Goal: Task Accomplishment & Management: Manage account settings

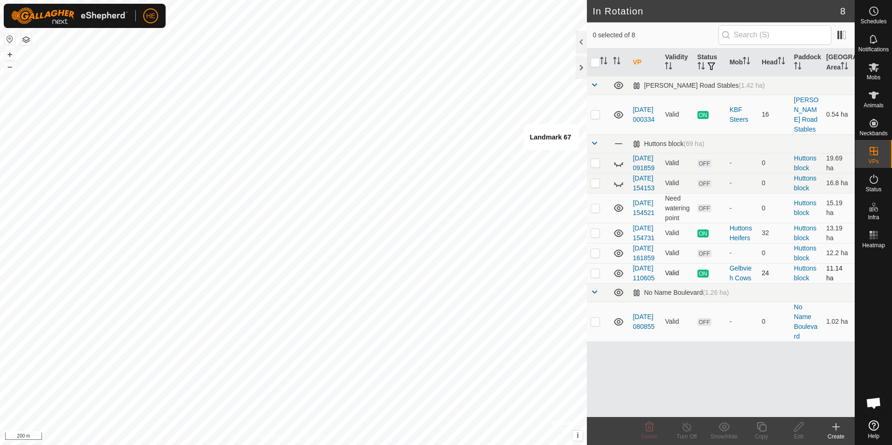
click at [619, 277] on icon at bounding box center [618, 273] width 9 height 7
click at [618, 279] on icon at bounding box center [618, 273] width 11 height 11
click at [594, 277] on p-checkbox at bounding box center [595, 272] width 9 height 7
click at [597, 277] on p-checkbox at bounding box center [595, 272] width 9 height 7
checkbox input "false"
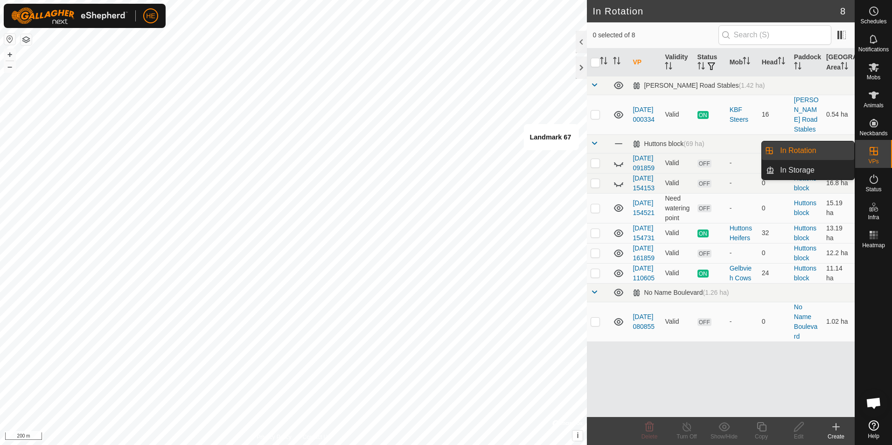
click at [816, 152] on link "In Rotation" at bounding box center [814, 150] width 80 height 19
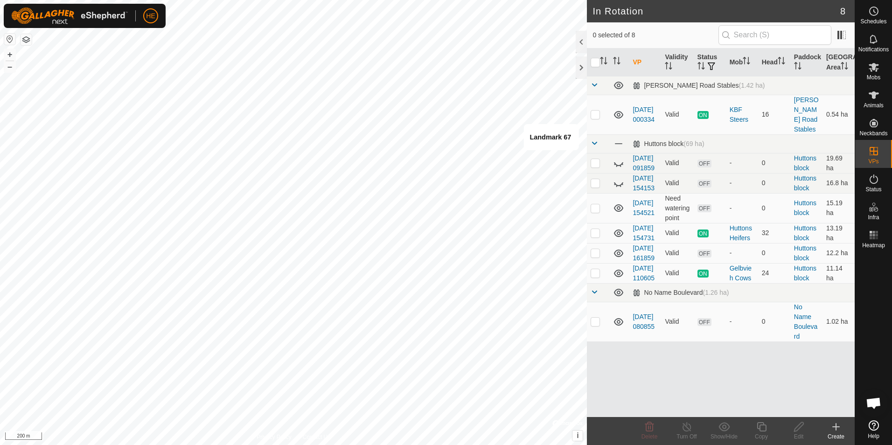
click at [832, 427] on icon at bounding box center [835, 426] width 11 height 11
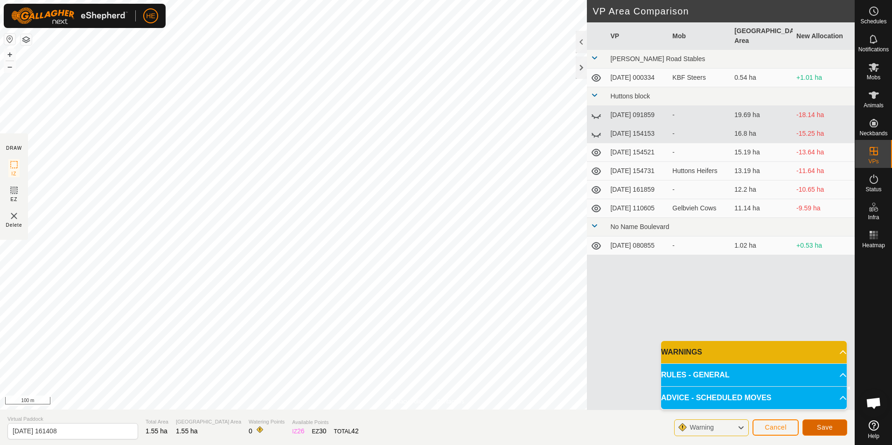
click at [823, 425] on span "Save" at bounding box center [825, 427] width 16 height 7
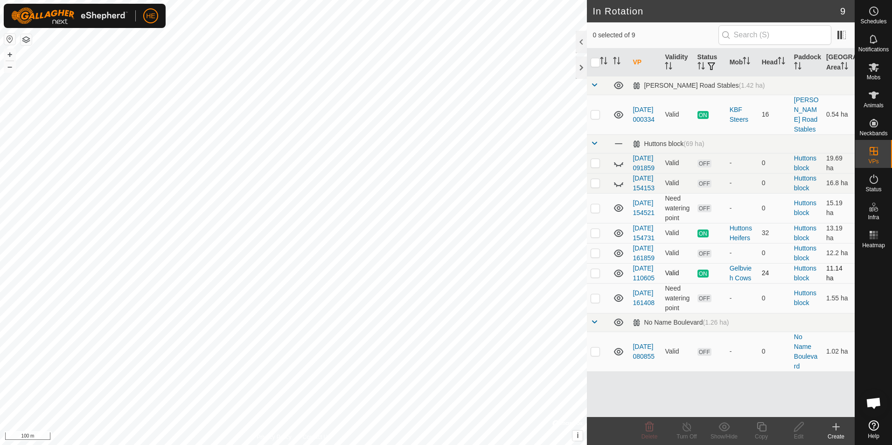
click at [595, 277] on p-checkbox at bounding box center [595, 272] width 9 height 7
click at [597, 277] on p-checkbox at bounding box center [595, 272] width 9 height 7
checkbox input "false"
click at [618, 302] on icon at bounding box center [618, 297] width 9 height 7
click at [617, 304] on icon at bounding box center [618, 298] width 11 height 11
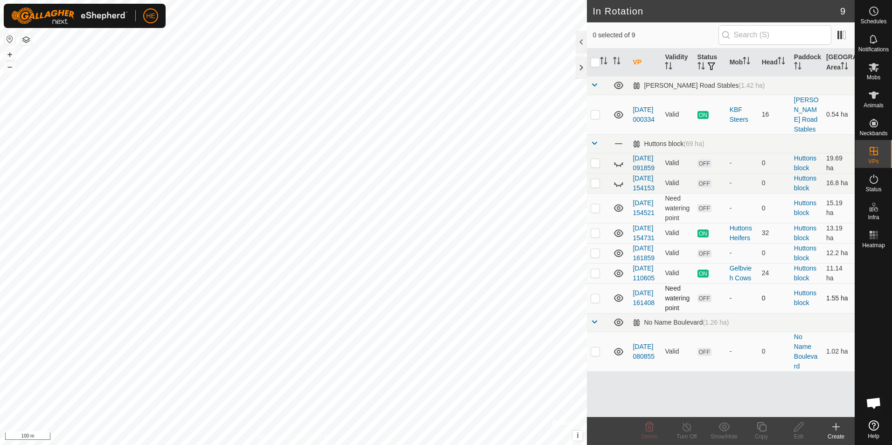
click at [595, 302] on p-checkbox at bounding box center [595, 297] width 9 height 7
click at [648, 428] on icon at bounding box center [649, 426] width 11 height 11
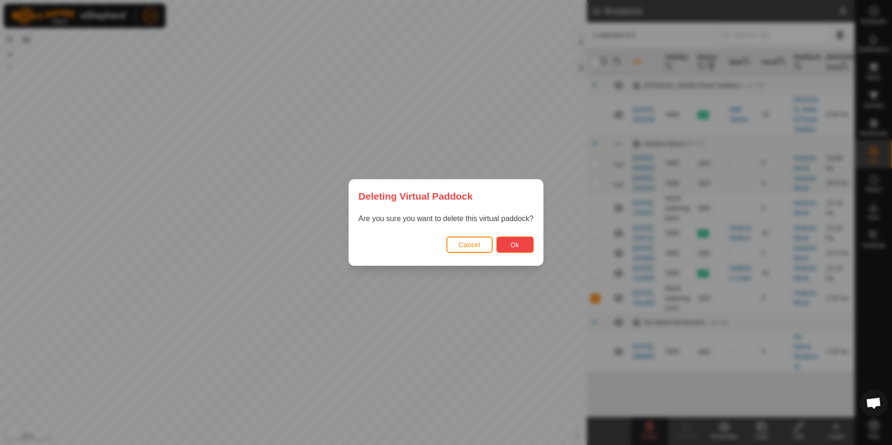
click at [518, 247] on span "Ok" at bounding box center [514, 244] width 9 height 7
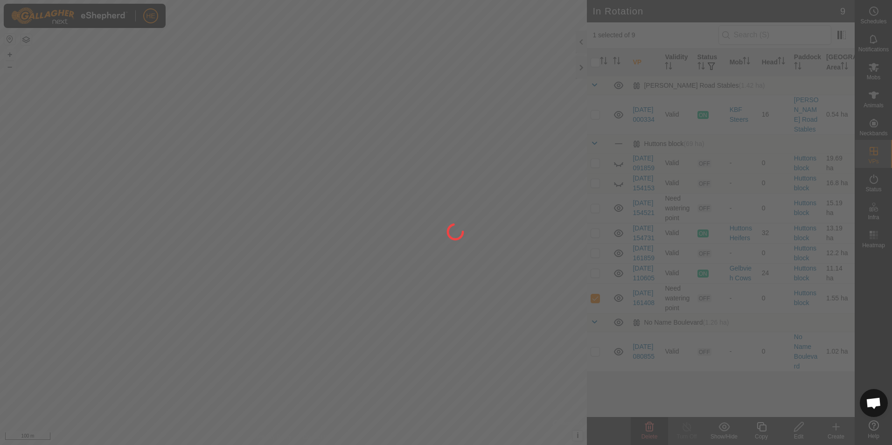
checkbox input "false"
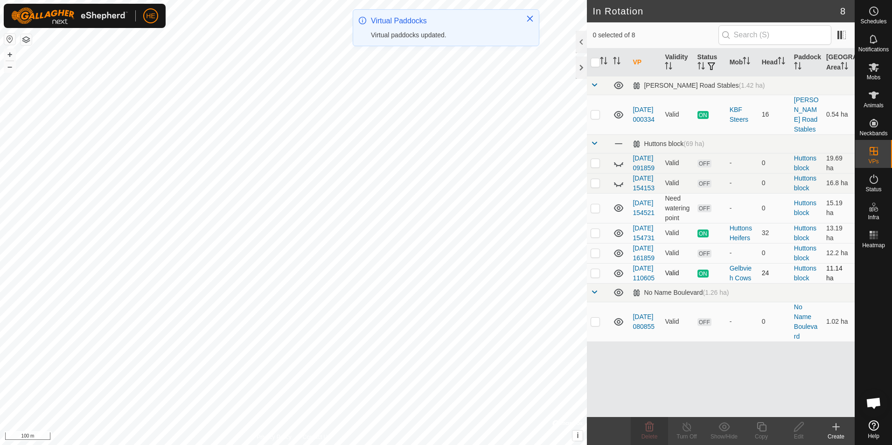
click at [596, 277] on p-checkbox at bounding box center [595, 272] width 9 height 7
checkbox input "true"
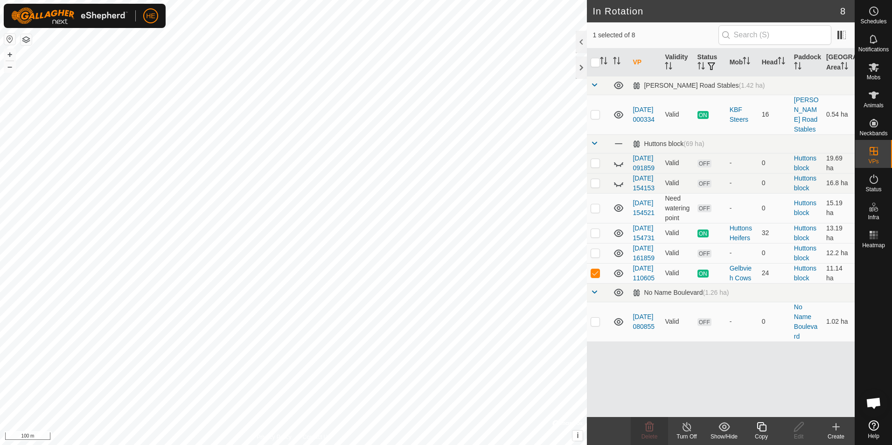
click at [836, 428] on icon at bounding box center [836, 427] width 0 height 7
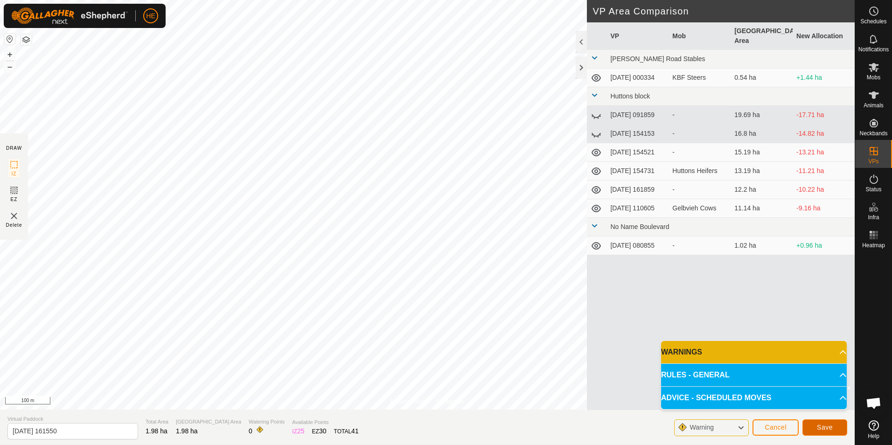
click at [825, 427] on span "Save" at bounding box center [825, 427] width 16 height 7
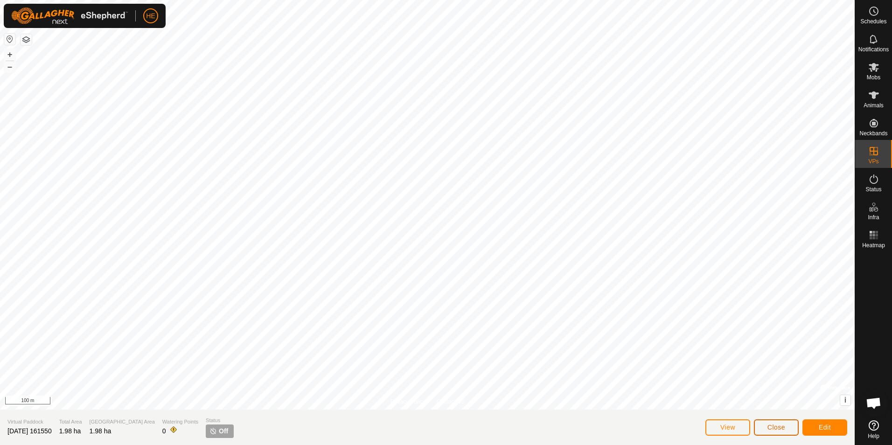
click at [773, 428] on span "Close" at bounding box center [776, 427] width 18 height 7
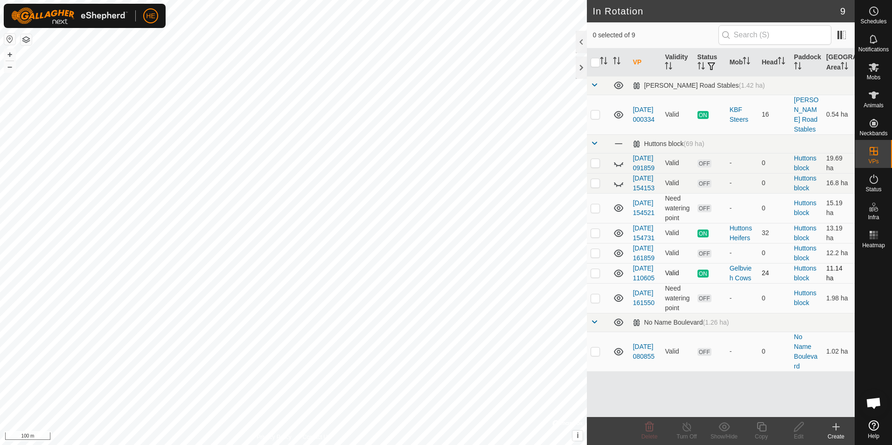
click at [593, 277] on p-checkbox at bounding box center [595, 272] width 9 height 7
checkbox input "false"
click at [593, 302] on p-checkbox at bounding box center [595, 297] width 9 height 7
checkbox input "true"
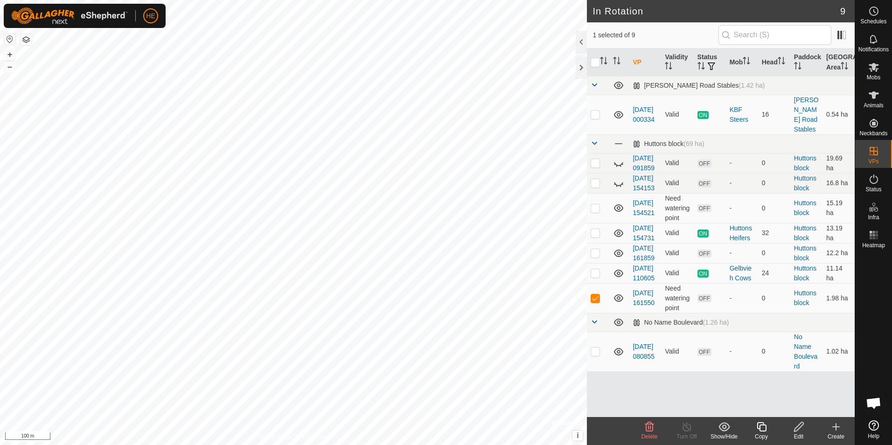
click at [832, 428] on icon at bounding box center [835, 426] width 11 height 11
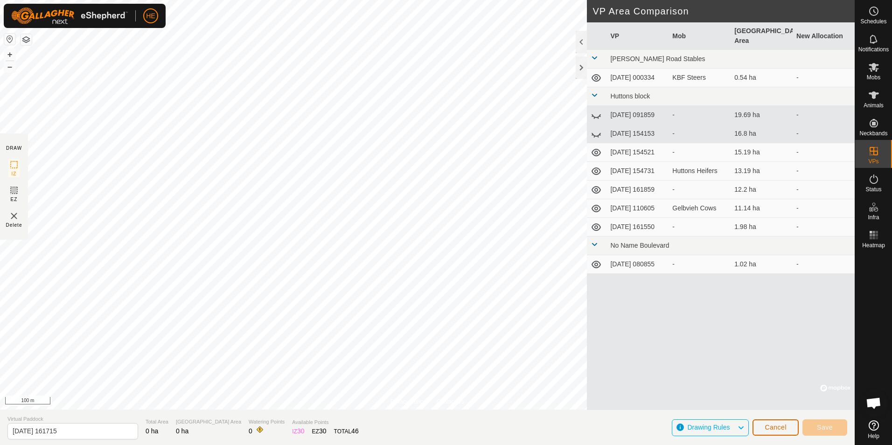
click at [787, 428] on button "Cancel" at bounding box center [775, 427] width 46 height 16
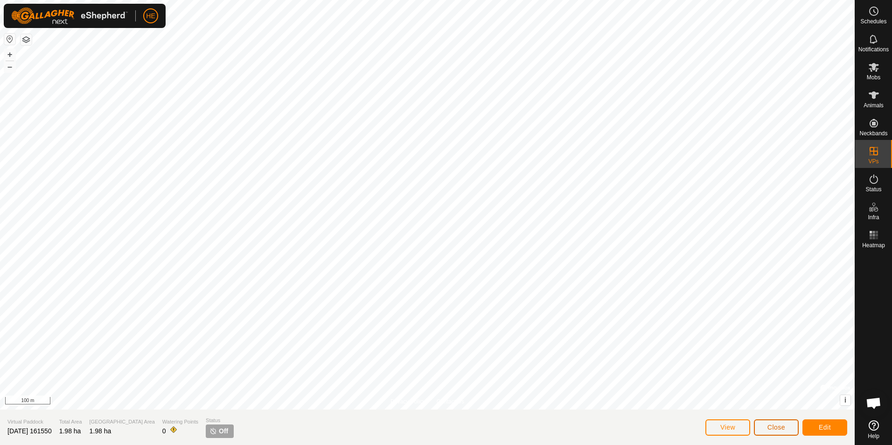
click at [774, 427] on span "Close" at bounding box center [776, 427] width 18 height 7
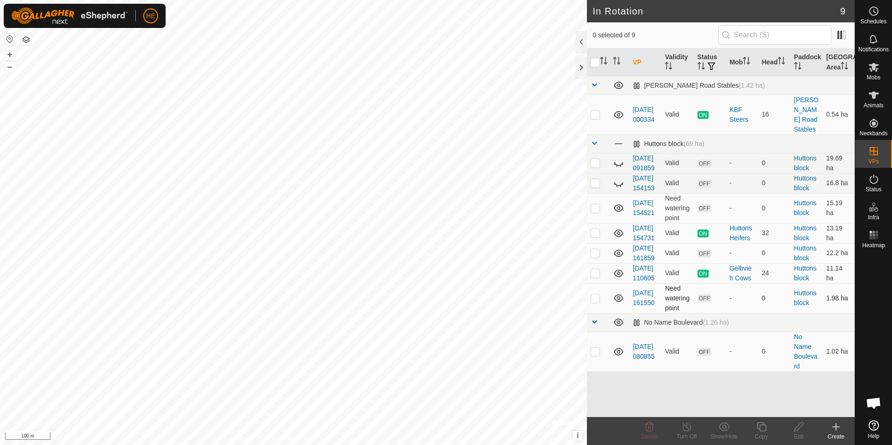
click at [595, 302] on p-checkbox at bounding box center [595, 297] width 9 height 7
click at [593, 302] on p-checkbox at bounding box center [595, 297] width 9 height 7
checkbox input "false"
click at [872, 11] on icon at bounding box center [873, 11] width 11 height 11
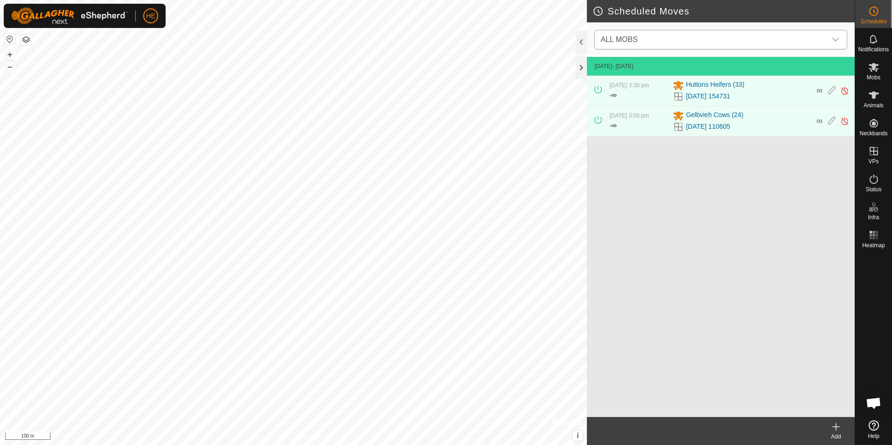
click at [833, 39] on icon "dropdown trigger" at bounding box center [835, 39] width 7 height 7
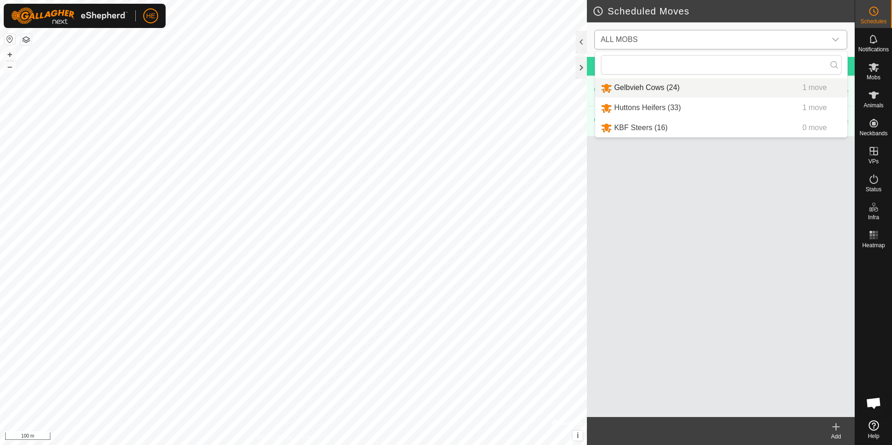
click at [655, 88] on li "Gelbvieh Cows (24) 1 move" at bounding box center [721, 87] width 252 height 19
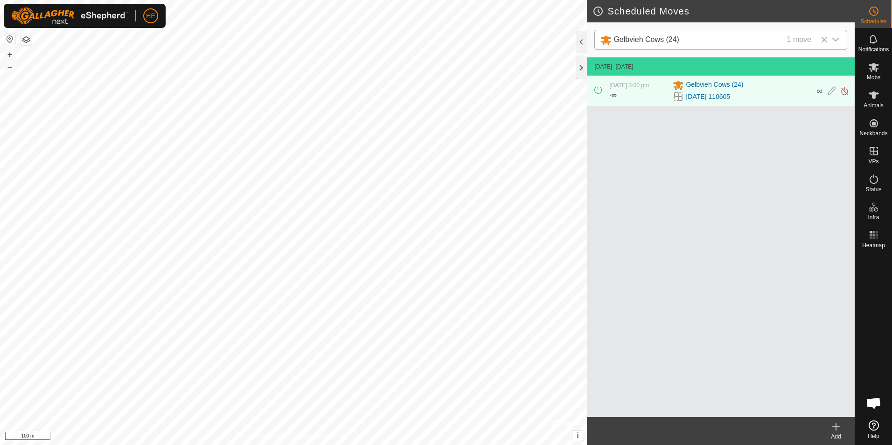
click at [837, 427] on icon at bounding box center [836, 427] width 7 height 0
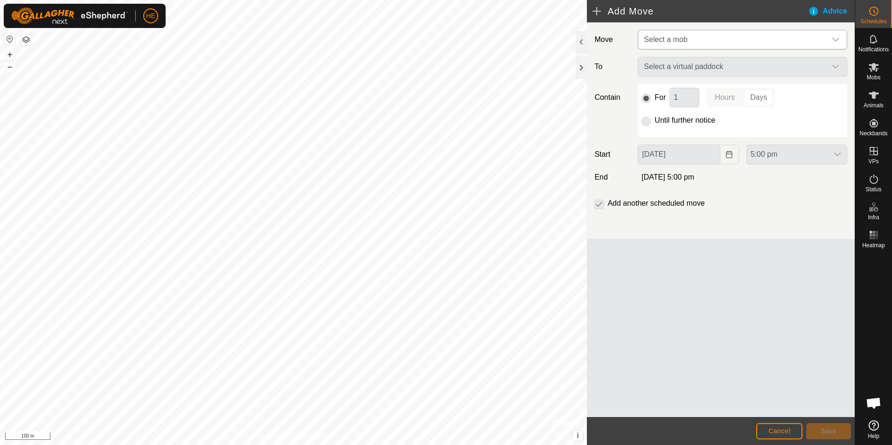
click at [836, 39] on icon "dropdown trigger" at bounding box center [835, 39] width 7 height 7
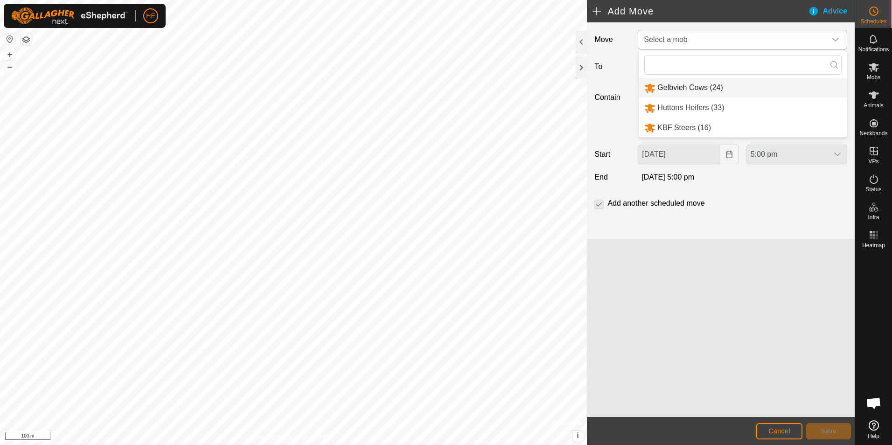
click at [688, 85] on li "Gelbvieh Cows (24)" at bounding box center [743, 87] width 209 height 19
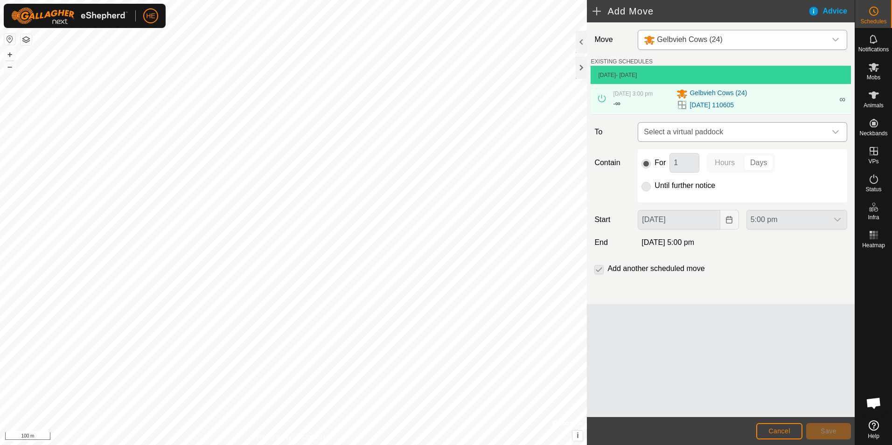
click at [836, 130] on icon "dropdown trigger" at bounding box center [835, 131] width 7 height 7
click at [784, 434] on span "Cancel" at bounding box center [779, 430] width 22 height 7
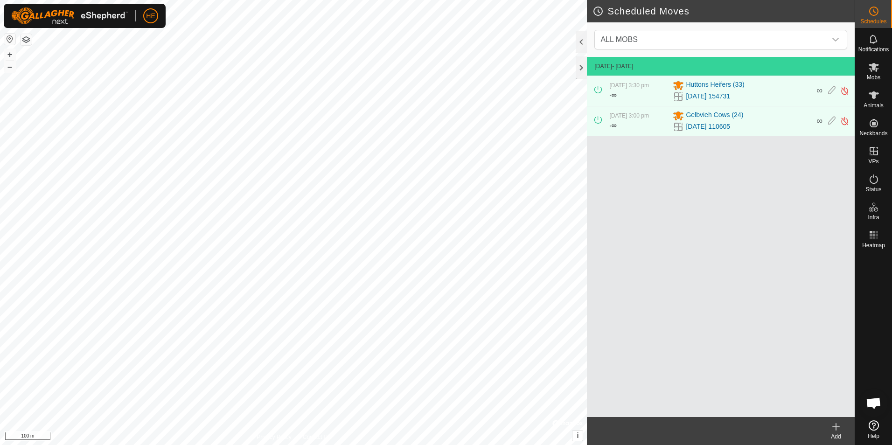
click at [836, 427] on icon at bounding box center [836, 427] width 7 height 0
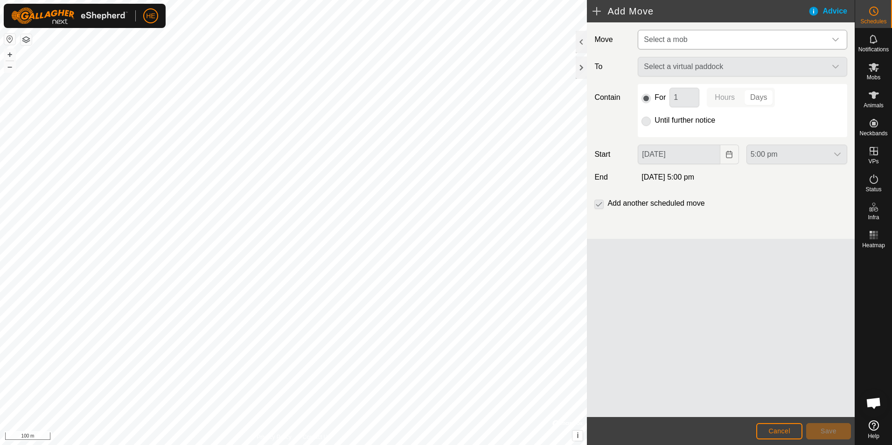
click at [834, 37] on icon "dropdown trigger" at bounding box center [835, 39] width 7 height 7
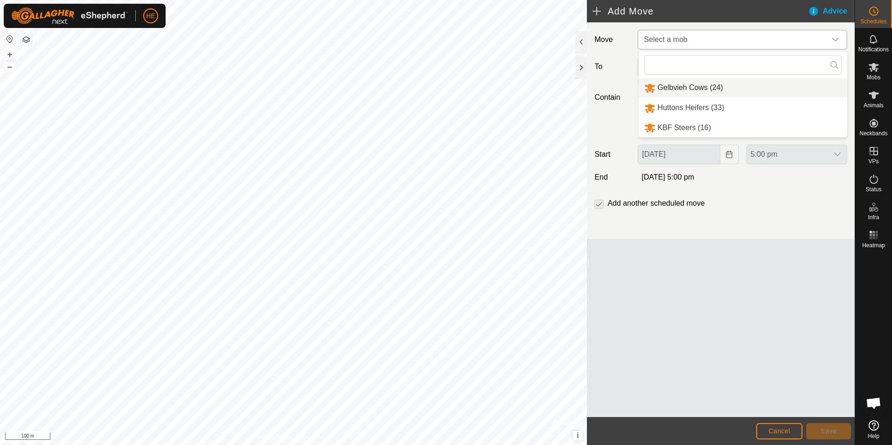
click at [705, 83] on li "Gelbvieh Cows (24)" at bounding box center [743, 87] width 209 height 19
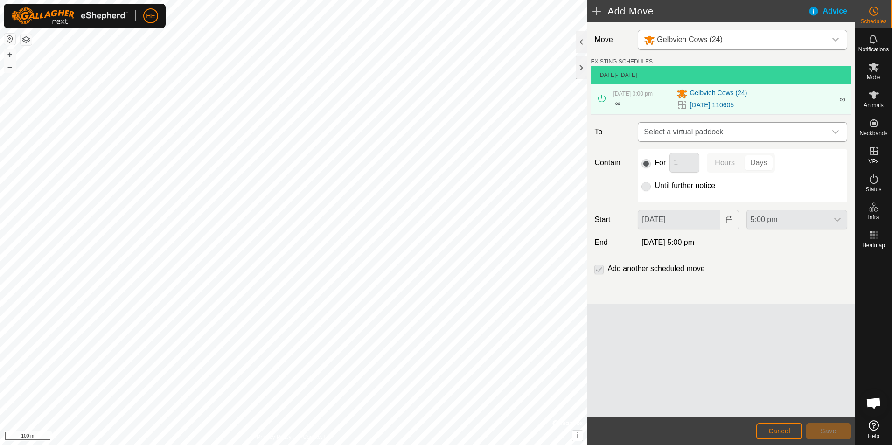
click at [836, 130] on icon "dropdown trigger" at bounding box center [835, 131] width 7 height 7
click at [700, 196] on li "2025-09-04 091859 19.69 ha" at bounding box center [742, 199] width 197 height 14
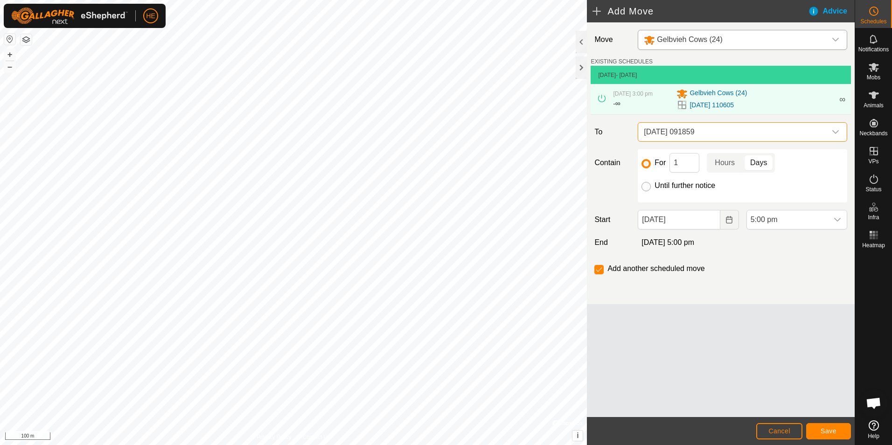
click at [647, 187] on input "Until further notice" at bounding box center [645, 186] width 9 height 9
radio input "true"
checkbox input "false"
click at [838, 218] on icon "dropdown trigger" at bounding box center [837, 219] width 7 height 7
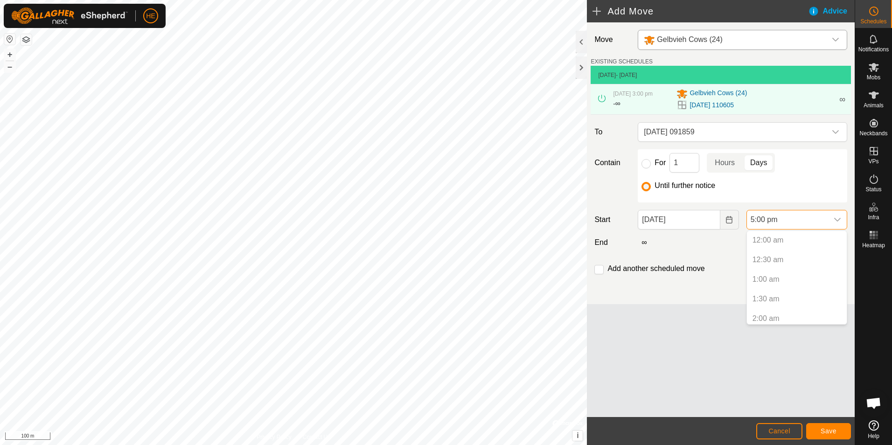
scroll to position [592, 0]
click at [768, 293] on p-selectitem "4:30 pm" at bounding box center [797, 295] width 100 height 19
click at [771, 295] on p-selectitem "4:30 pm" at bounding box center [797, 295] width 100 height 19
click at [833, 431] on span "Save" at bounding box center [829, 430] width 16 height 7
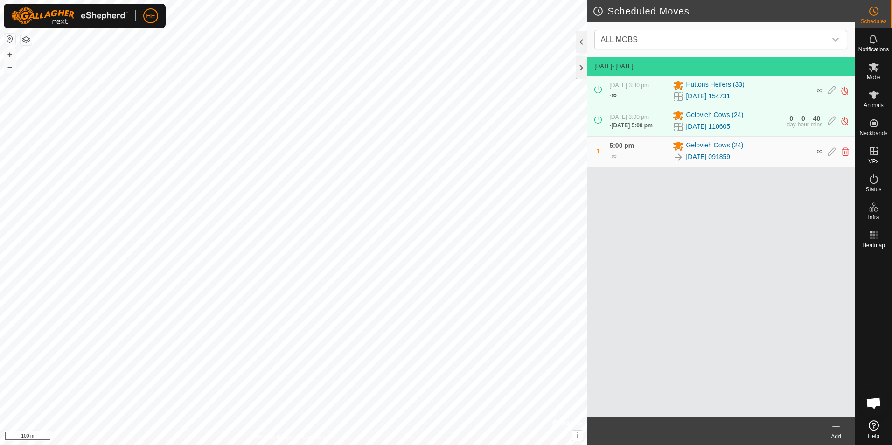
click at [719, 156] on link "[DATE] 091859" at bounding box center [708, 157] width 44 height 10
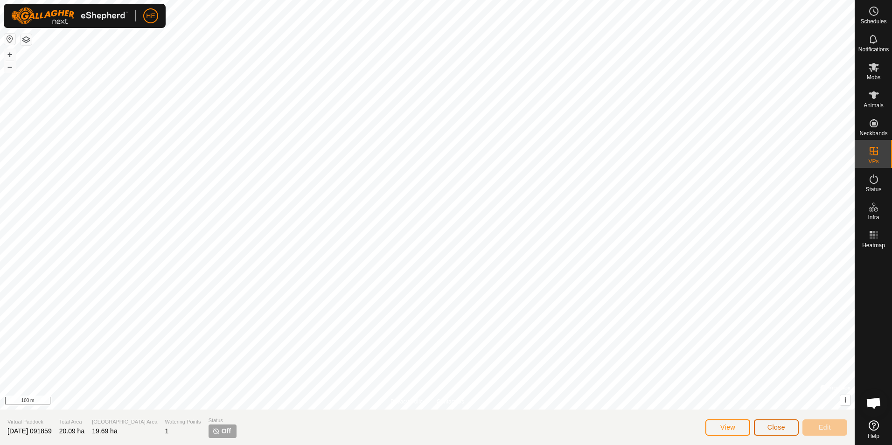
click at [775, 420] on button "Close" at bounding box center [776, 427] width 45 height 16
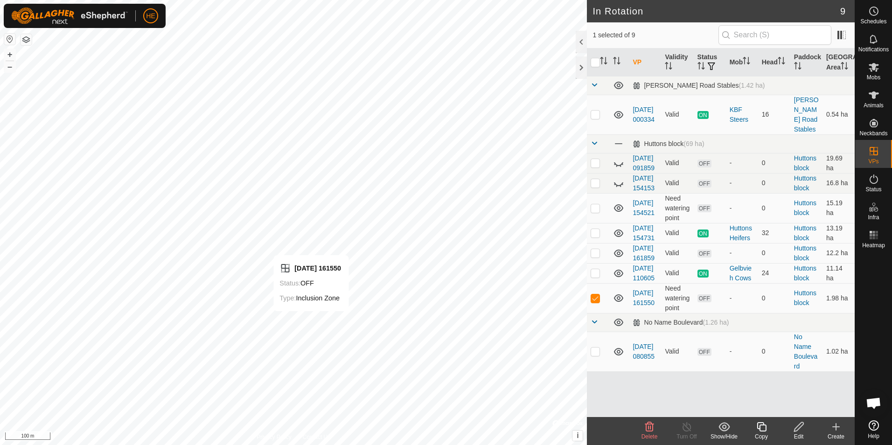
checkbox input "true"
checkbox input "false"
click at [800, 429] on icon at bounding box center [799, 426] width 12 height 11
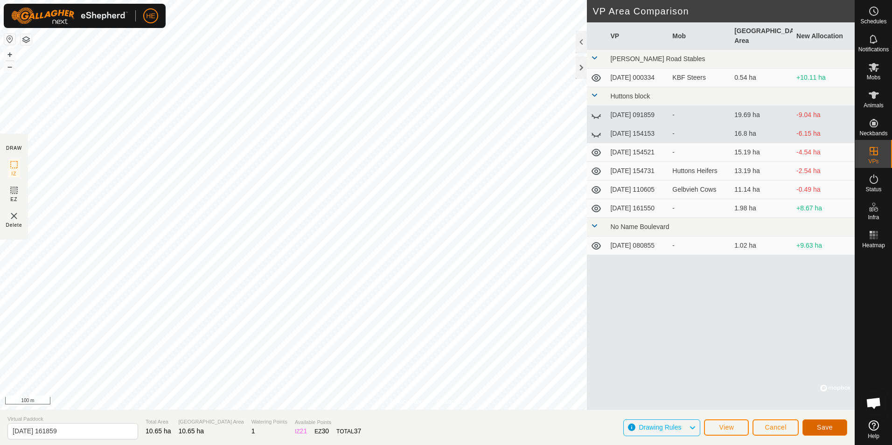
click at [827, 427] on span "Save" at bounding box center [825, 427] width 16 height 7
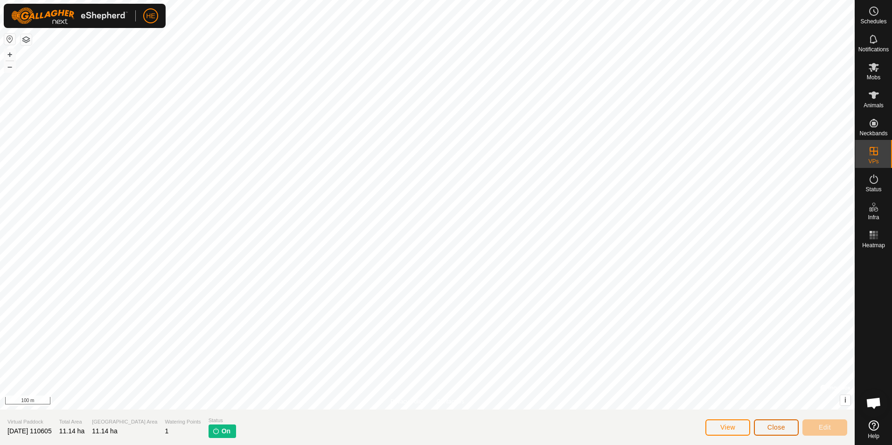
click at [788, 425] on button "Close" at bounding box center [776, 427] width 45 height 16
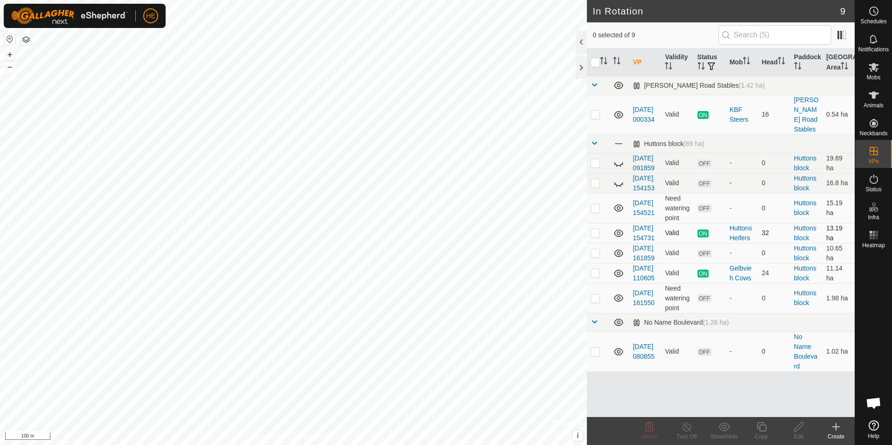
checkbox input "true"
click at [879, 12] on icon at bounding box center [873, 11] width 11 height 11
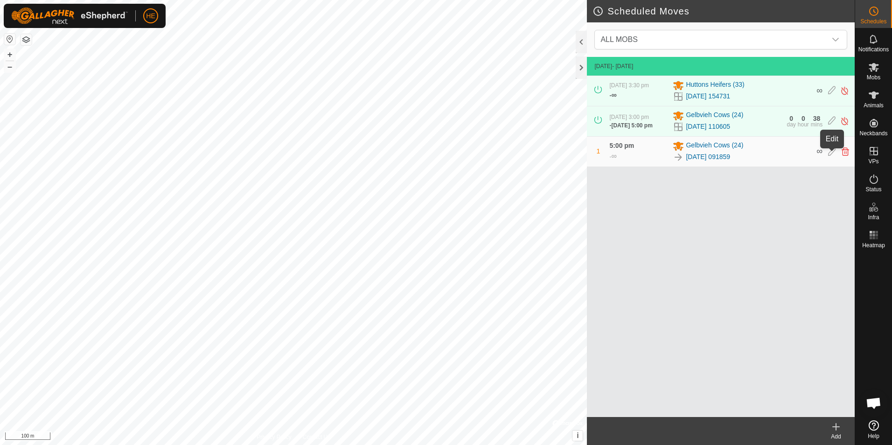
click at [830, 155] on icon at bounding box center [831, 151] width 7 height 8
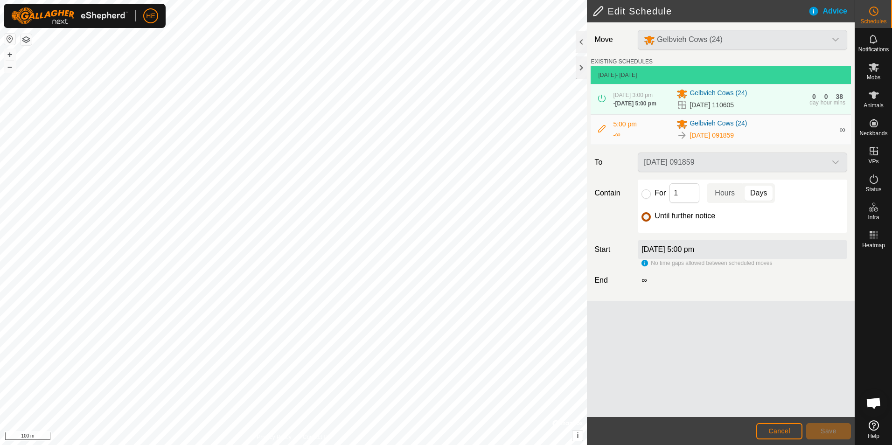
click at [646, 219] on input "Until further notice" at bounding box center [645, 216] width 9 height 9
click at [782, 428] on span "Cancel" at bounding box center [779, 430] width 22 height 7
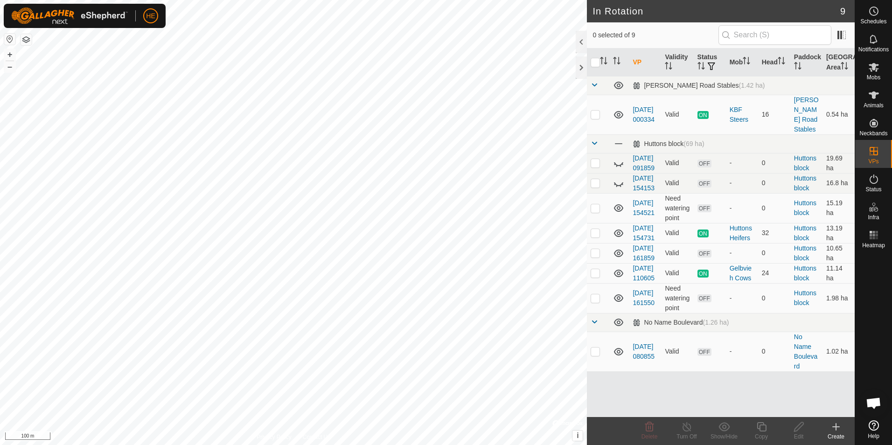
checkbox input "true"
click at [640, 282] on link "[DATE] 110605" at bounding box center [644, 273] width 22 height 17
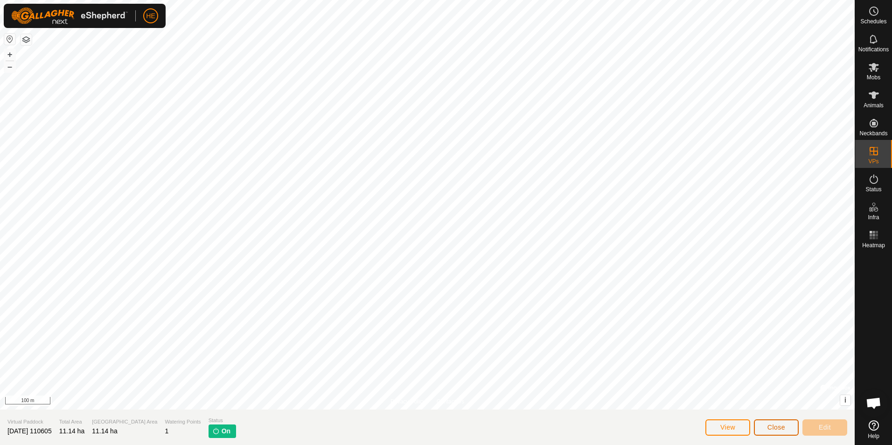
click at [766, 425] on button "Close" at bounding box center [776, 427] width 45 height 16
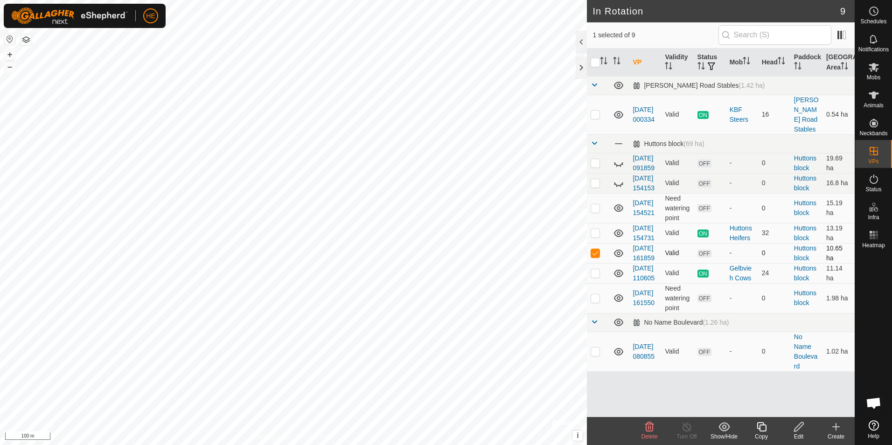
click at [595, 257] on p-checkbox at bounding box center [595, 252] width 9 height 7
click at [596, 257] on p-checkbox at bounding box center [595, 252] width 9 height 7
checkbox input "false"
click at [594, 302] on p-checkbox at bounding box center [595, 297] width 9 height 7
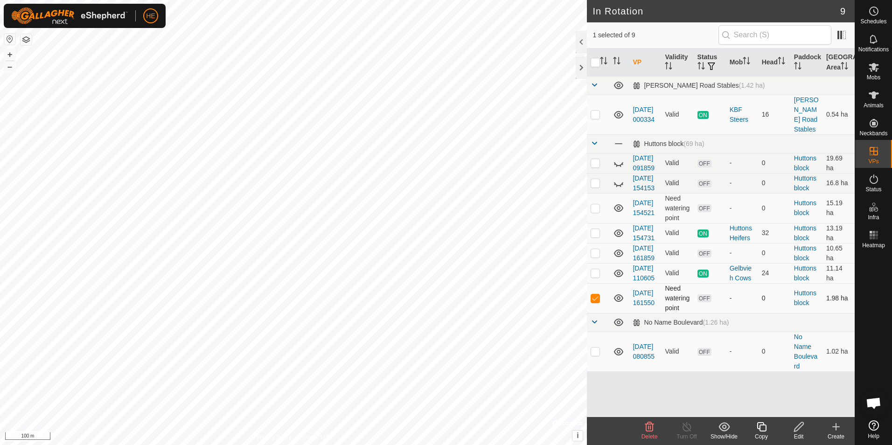
click at [596, 302] on p-checkbox at bounding box center [595, 297] width 9 height 7
checkbox input "false"
click at [596, 212] on p-checkbox at bounding box center [595, 207] width 9 height 7
click at [594, 212] on p-checkbox at bounding box center [595, 207] width 9 height 7
checkbox input "false"
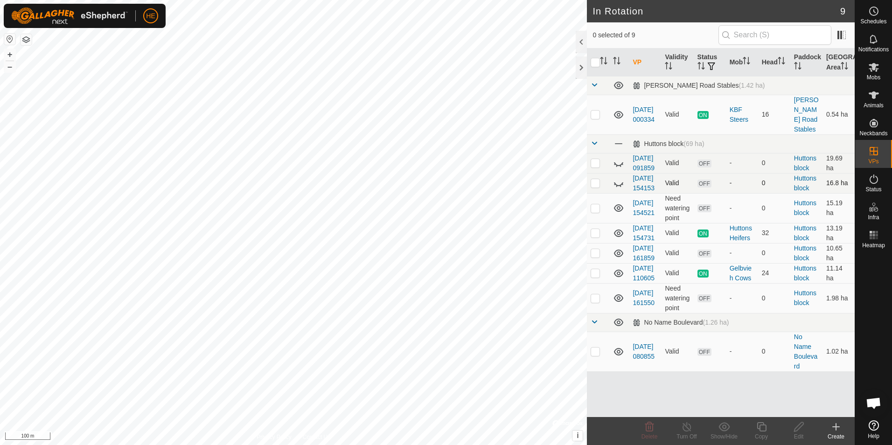
click at [617, 188] on icon at bounding box center [618, 183] width 11 height 11
click at [617, 187] on icon at bounding box center [618, 183] width 9 height 7
click at [617, 188] on icon at bounding box center [618, 183] width 11 height 11
click at [618, 187] on icon at bounding box center [618, 183] width 9 height 7
click at [597, 237] on p-checkbox at bounding box center [595, 232] width 9 height 7
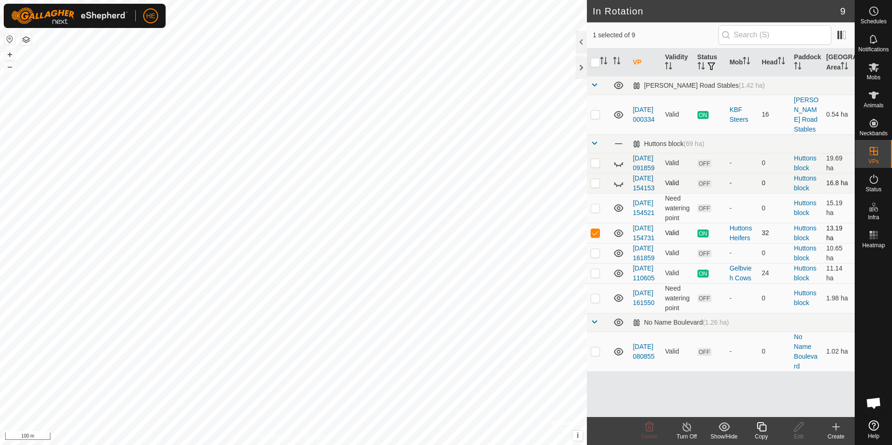
checkbox input "false"
click at [619, 259] on icon at bounding box center [618, 253] width 11 height 11
click at [617, 257] on icon at bounding box center [618, 253] width 9 height 7
click at [617, 259] on icon at bounding box center [618, 253] width 11 height 11
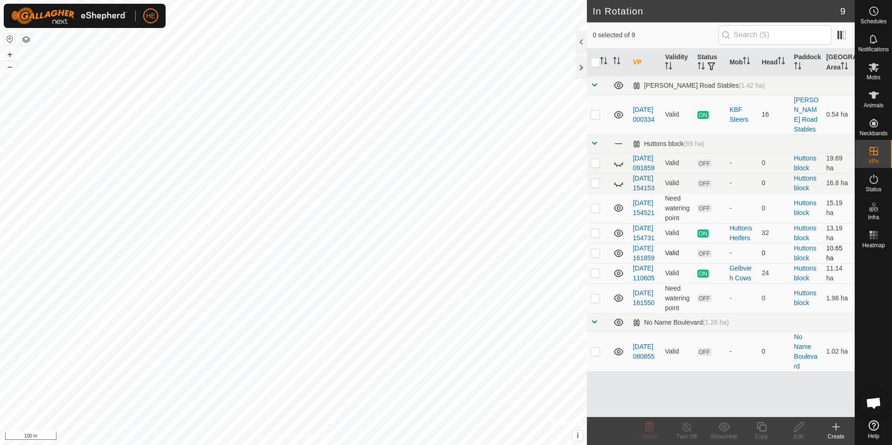
click at [618, 259] on icon at bounding box center [618, 253] width 11 height 11
click at [616, 187] on icon at bounding box center [618, 183] width 11 height 11
click at [618, 186] on icon at bounding box center [618, 183] width 11 height 11
click at [618, 212] on icon at bounding box center [618, 207] width 9 height 7
click at [619, 158] on icon at bounding box center [618, 163] width 11 height 11
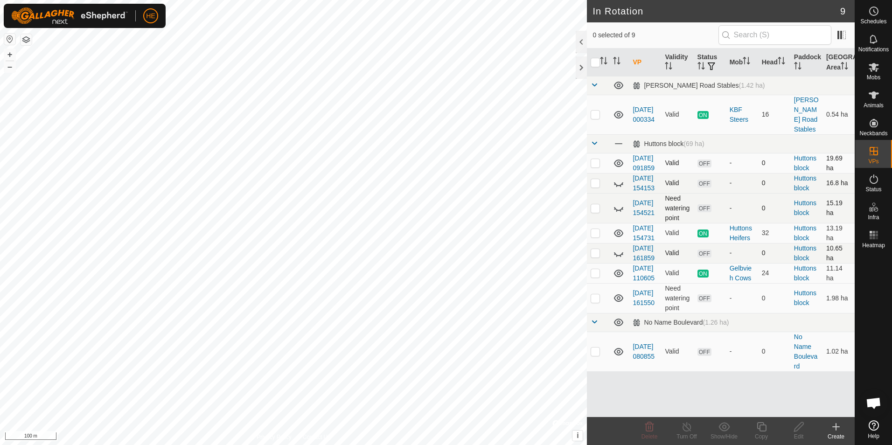
click at [620, 158] on icon at bounding box center [618, 163] width 11 height 11
click at [618, 302] on icon at bounding box center [618, 297] width 9 height 7
click at [618, 304] on icon at bounding box center [618, 298] width 11 height 11
click at [595, 302] on p-checkbox at bounding box center [595, 297] width 9 height 7
click at [648, 427] on icon at bounding box center [649, 426] width 9 height 9
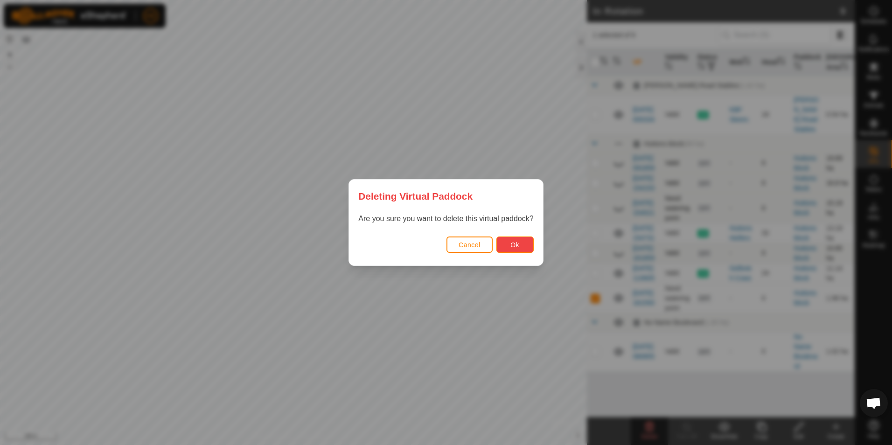
click at [516, 246] on span "Ok" at bounding box center [514, 244] width 9 height 7
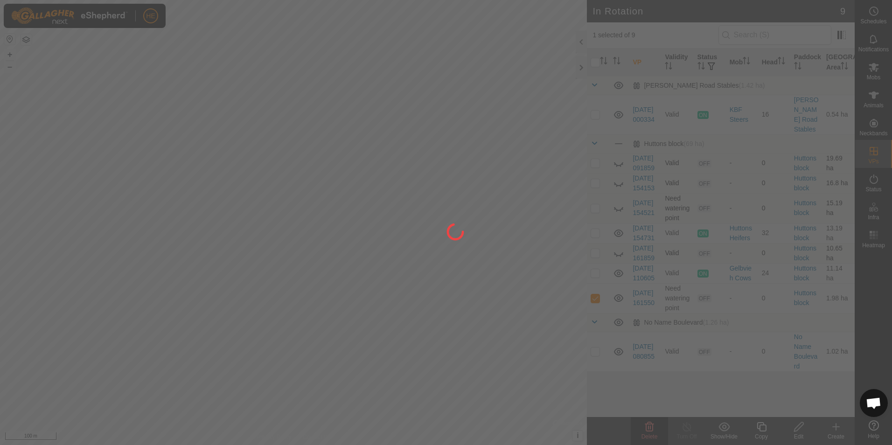
checkbox input "false"
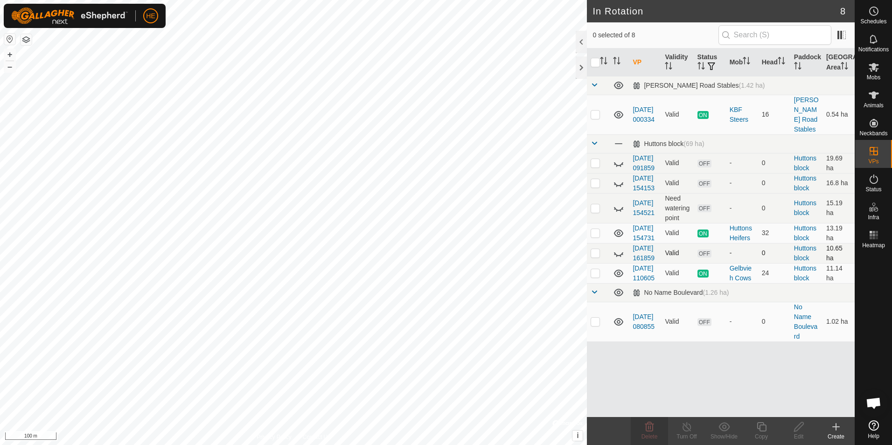
click at [619, 259] on icon at bounding box center [618, 253] width 11 height 11
click at [593, 257] on p-checkbox at bounding box center [595, 252] width 9 height 7
checkbox input "true"
click at [649, 429] on icon at bounding box center [649, 426] width 11 height 11
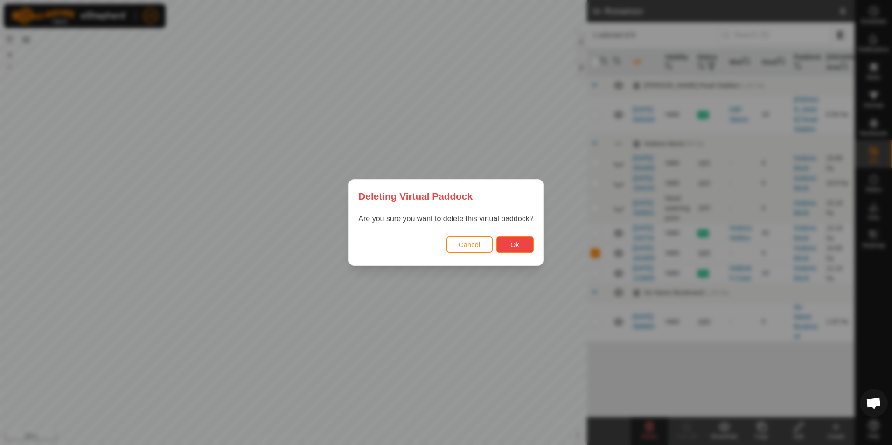
click at [525, 240] on button "Ok" at bounding box center [514, 245] width 37 height 16
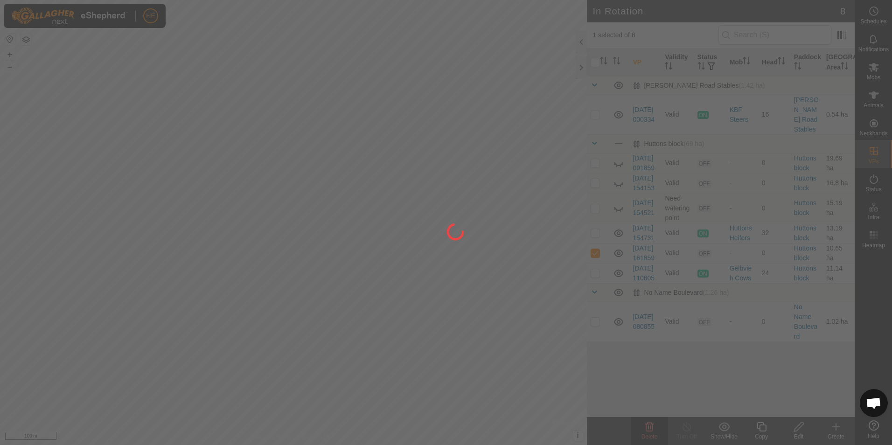
checkbox input "false"
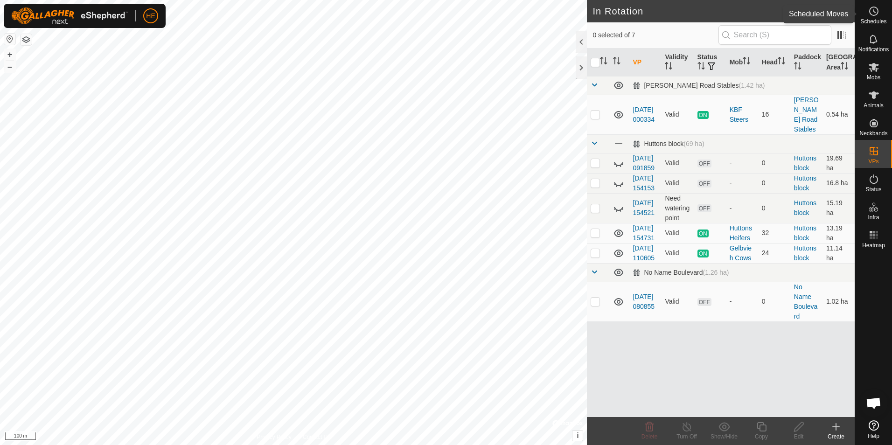
click at [874, 13] on icon at bounding box center [873, 11] width 11 height 11
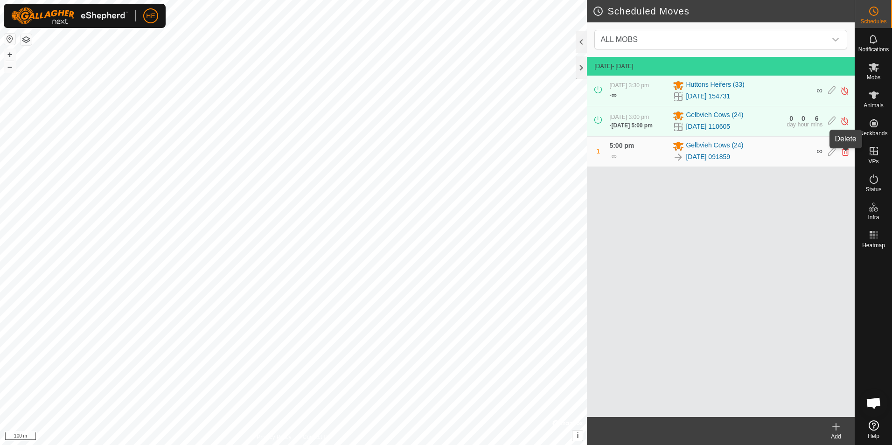
click at [843, 153] on icon at bounding box center [845, 151] width 7 height 8
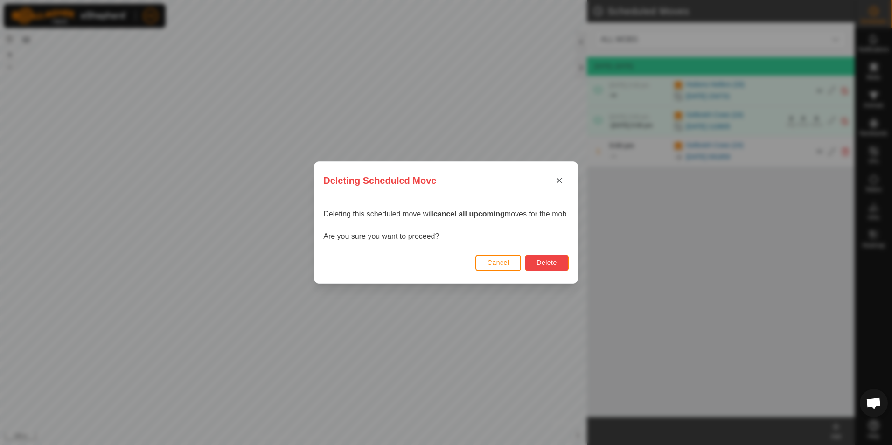
click at [543, 262] on span "Delete" at bounding box center [546, 262] width 20 height 7
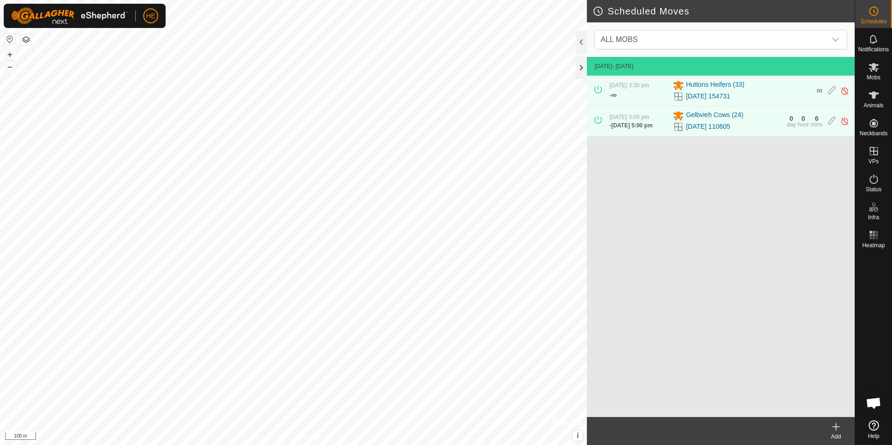
click at [701, 125] on link "[DATE] 110605" at bounding box center [708, 127] width 44 height 10
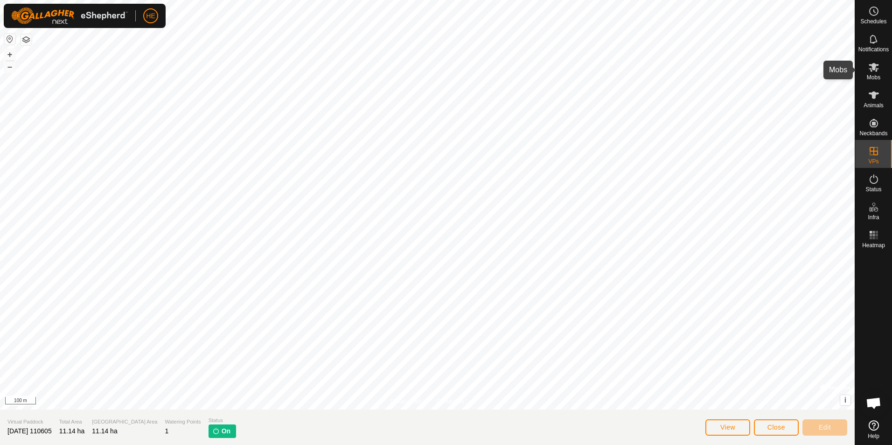
click at [871, 71] on icon at bounding box center [874, 67] width 10 height 9
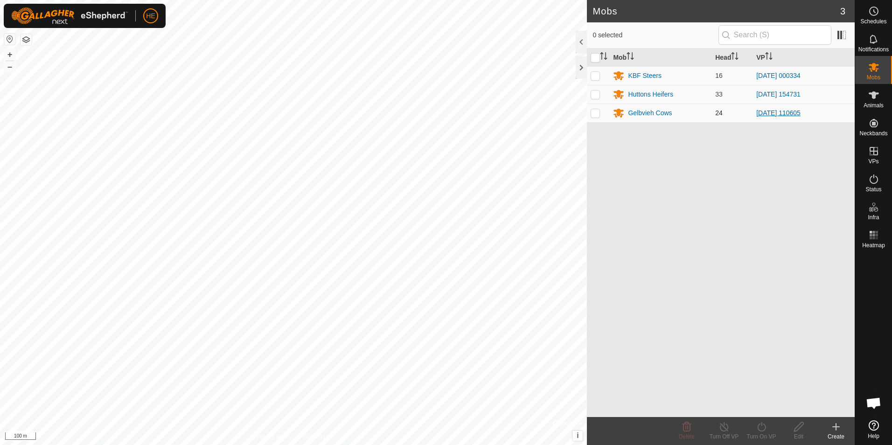
click at [794, 111] on link "[DATE] 110605" at bounding box center [778, 112] width 44 height 7
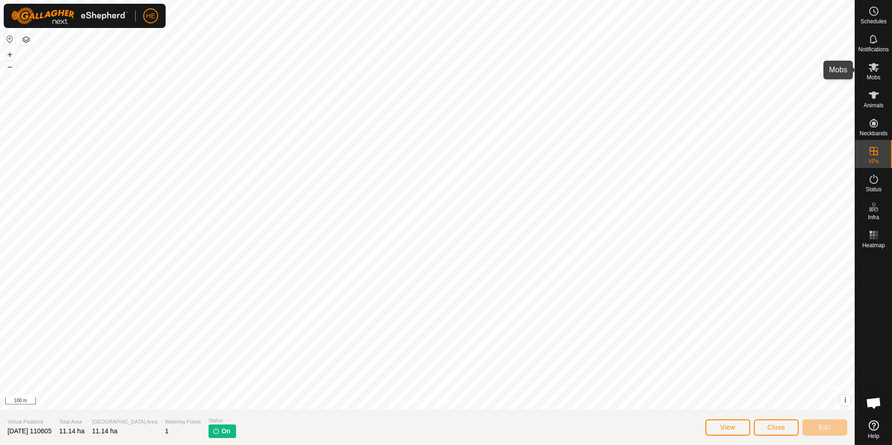
click at [873, 71] on icon at bounding box center [873, 67] width 11 height 11
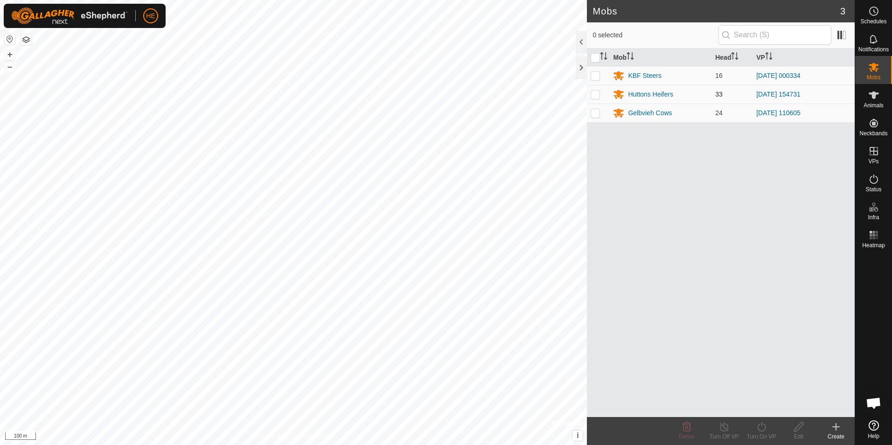
click at [594, 93] on p-checkbox at bounding box center [595, 94] width 9 height 7
click at [731, 279] on div "Mob Head VP KBF Steers 16 [DATE] 000334 Huttons Heifers 33 [DATE] 154731 Gelbvi…" at bounding box center [721, 233] width 268 height 369
drag, startPoint x: 871, startPoint y: 67, endPoint x: 876, endPoint y: 65, distance: 5.0
click at [874, 66] on icon at bounding box center [873, 67] width 11 height 11
click at [594, 95] on p-checkbox at bounding box center [595, 94] width 9 height 7
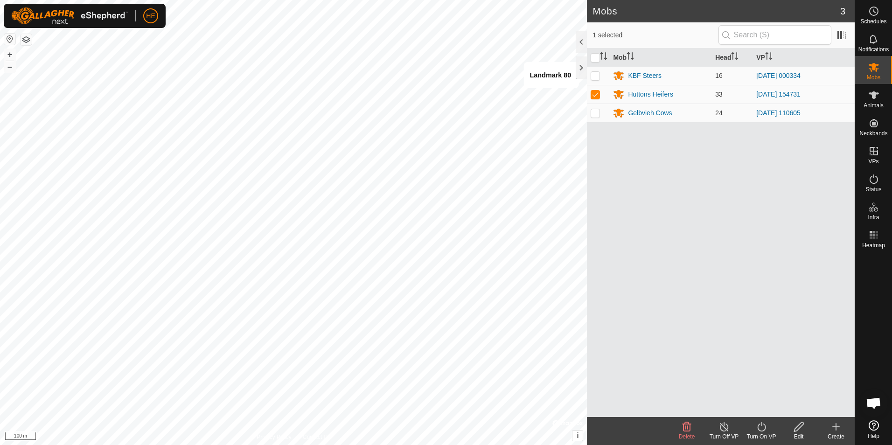
checkbox input "false"
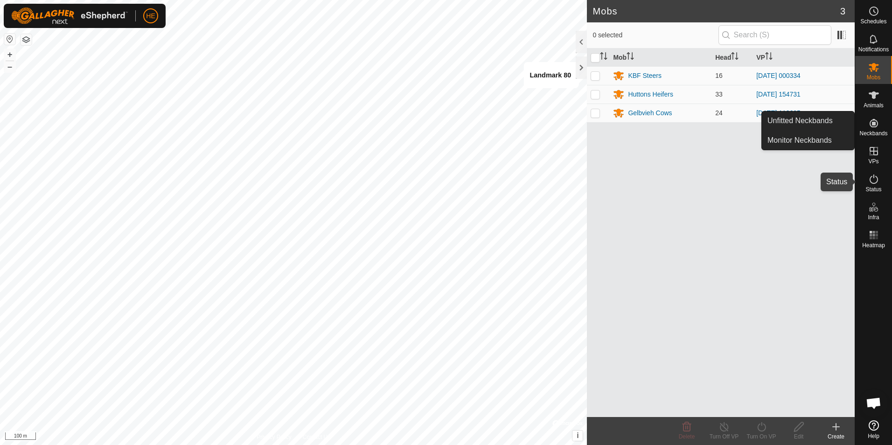
click at [874, 175] on icon at bounding box center [873, 179] width 11 height 11
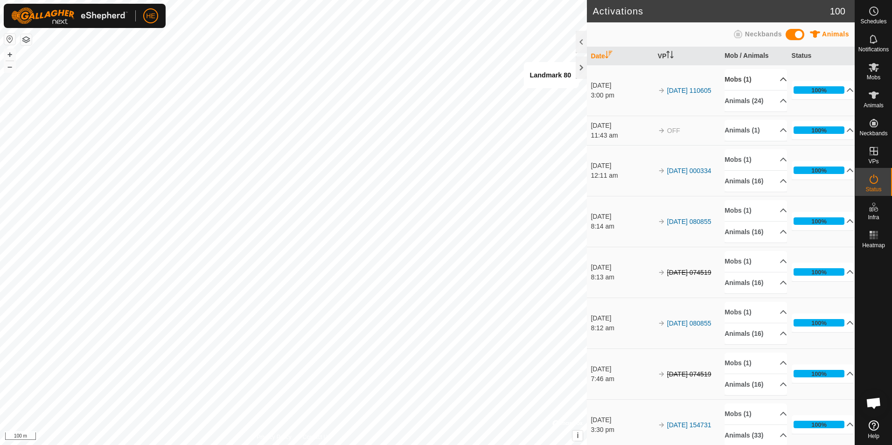
click at [772, 77] on p-accordion-header "Mobs (1)" at bounding box center [755, 79] width 63 height 21
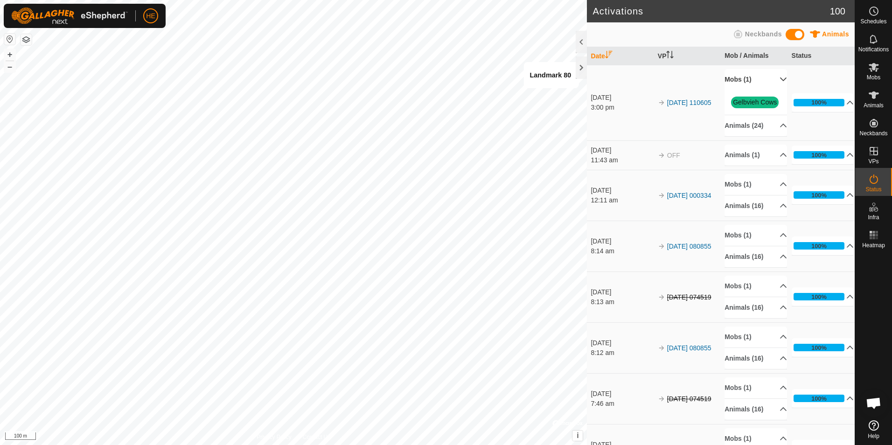
click at [772, 77] on p-accordion-header "Mobs (1)" at bounding box center [755, 79] width 63 height 21
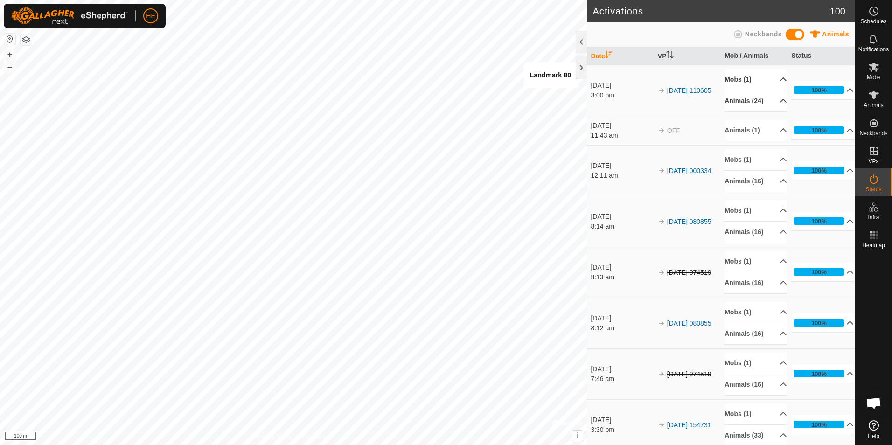
click at [772, 99] on p-accordion-header "Animals (24)" at bounding box center [755, 101] width 63 height 21
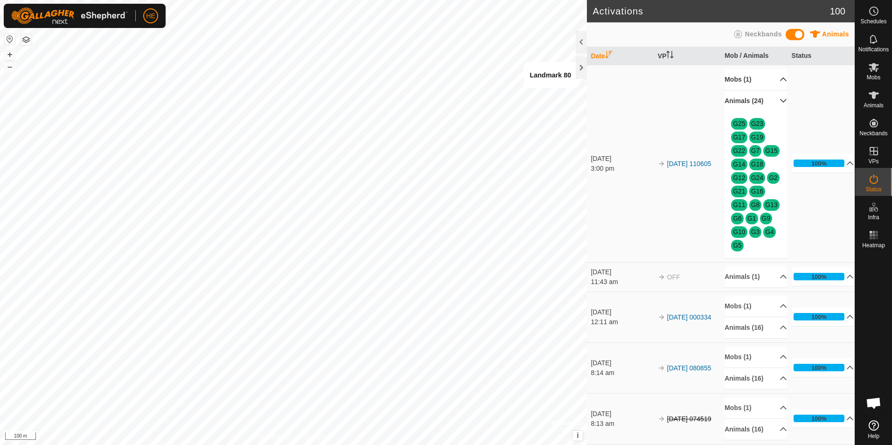
click at [772, 99] on p-accordion-header "Animals (24)" at bounding box center [755, 101] width 63 height 21
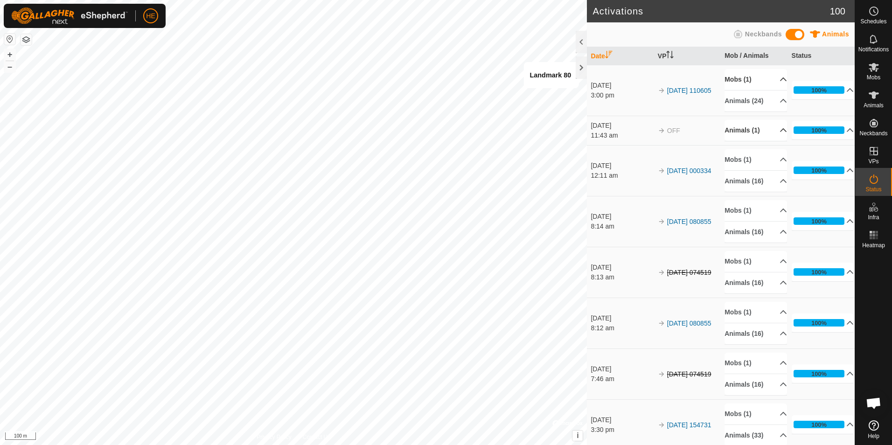
click at [771, 129] on p-accordion-header "Animals (1)" at bounding box center [755, 130] width 63 height 21
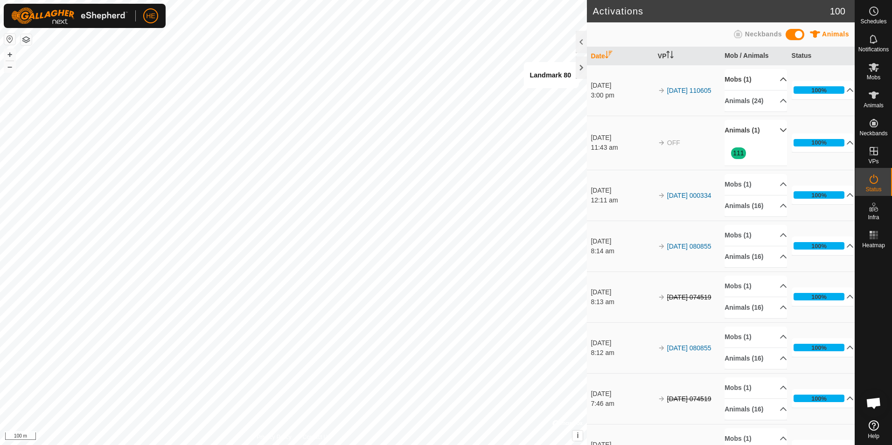
click at [771, 129] on p-accordion-header "Animals (1)" at bounding box center [755, 130] width 63 height 21
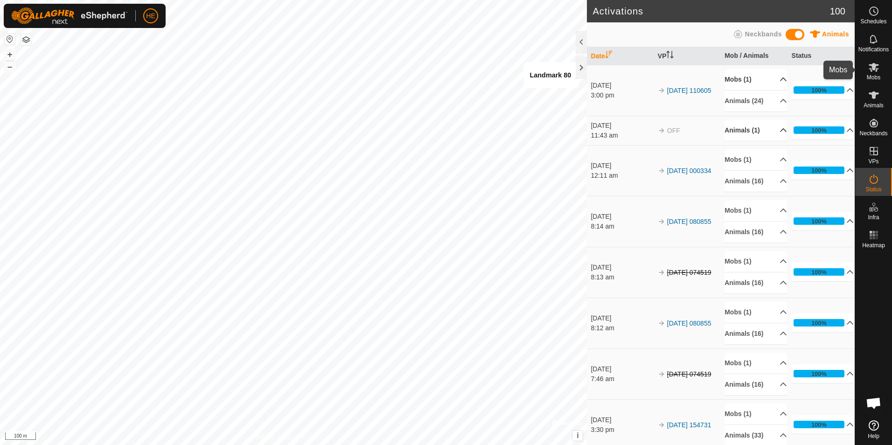
click at [871, 67] on icon at bounding box center [873, 67] width 11 height 11
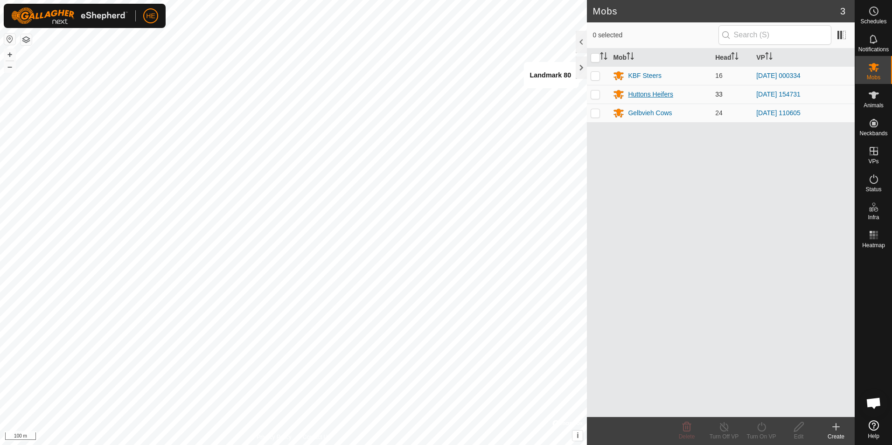
click at [664, 93] on div "Huttons Heifers" at bounding box center [650, 95] width 45 height 10
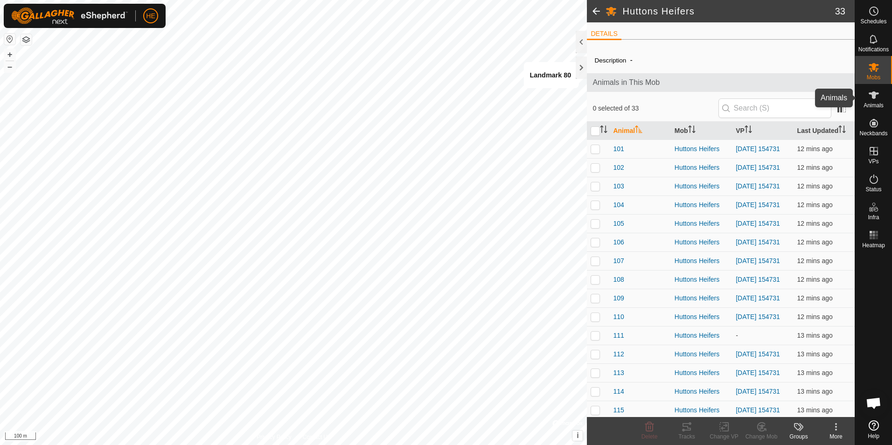
click at [875, 94] on icon at bounding box center [874, 94] width 10 height 7
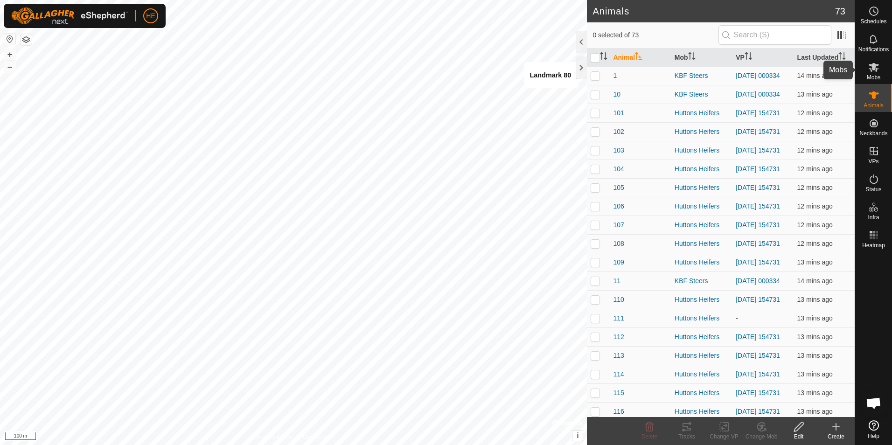
click at [873, 70] on icon at bounding box center [874, 67] width 10 height 9
